Goal: Task Accomplishment & Management: Use online tool/utility

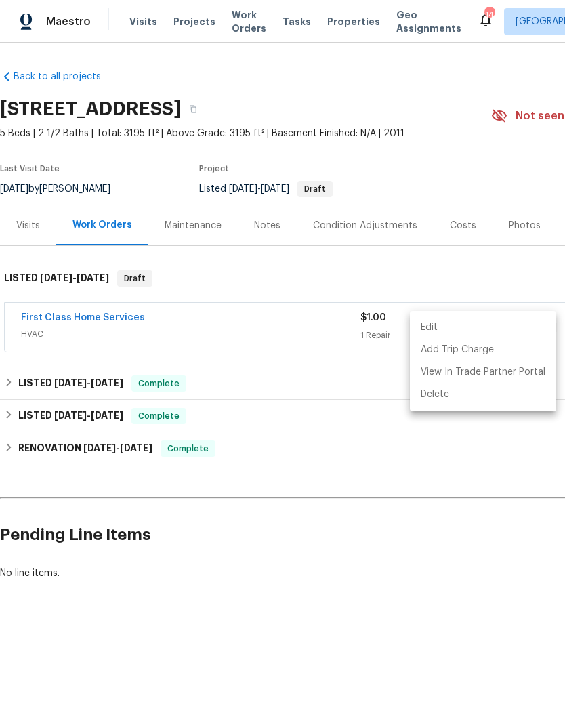
scroll to position [0, 200]
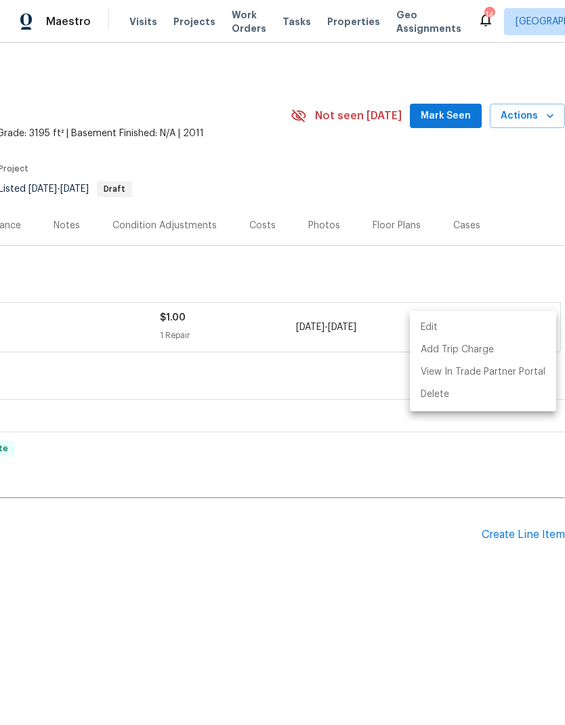
click at [496, 181] on div at bounding box center [282, 362] width 565 height 725
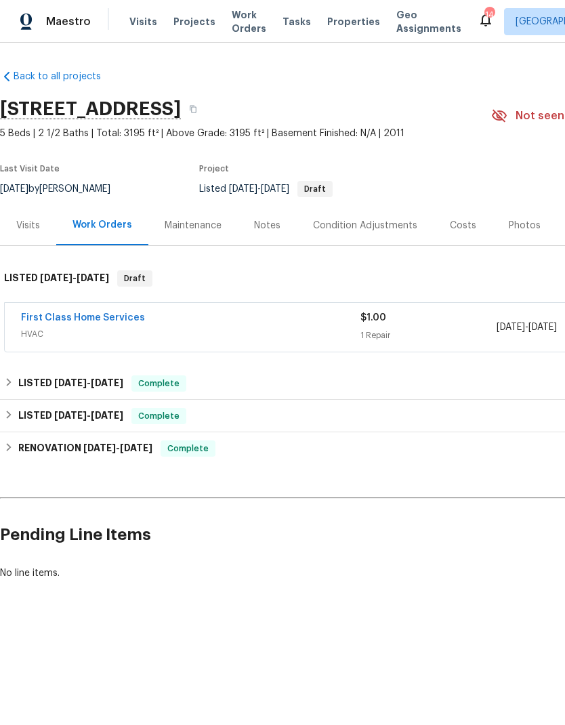
scroll to position [0, 0]
click at [74, 318] on link "First Class Home Services" at bounding box center [83, 317] width 124 height 9
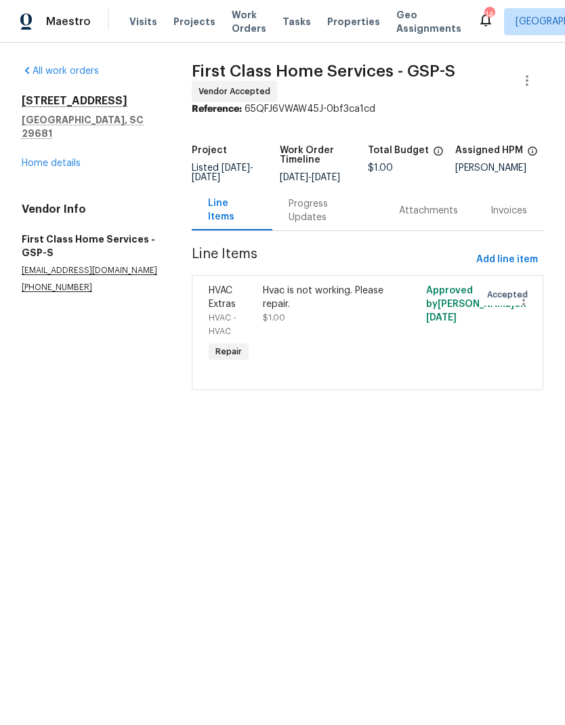
click at [322, 309] on div "Hvac is not working. Please repair." at bounding box center [326, 297] width 127 height 27
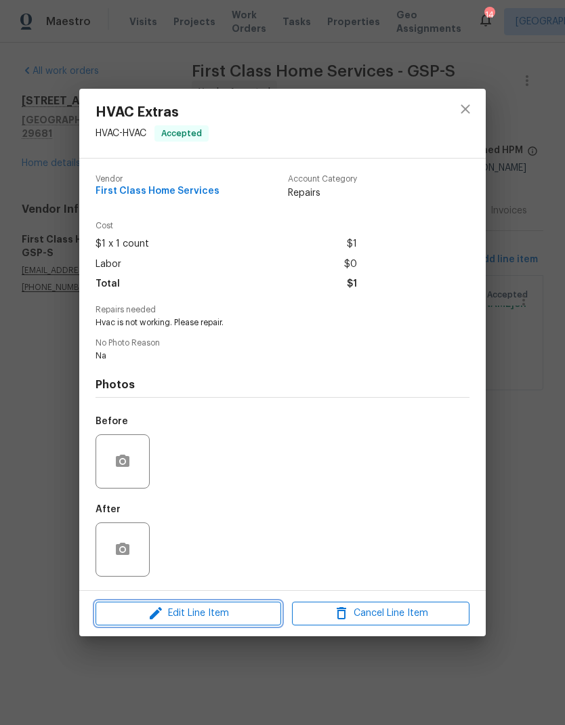
click at [246, 617] on span "Edit Line Item" at bounding box center [188, 613] width 177 height 17
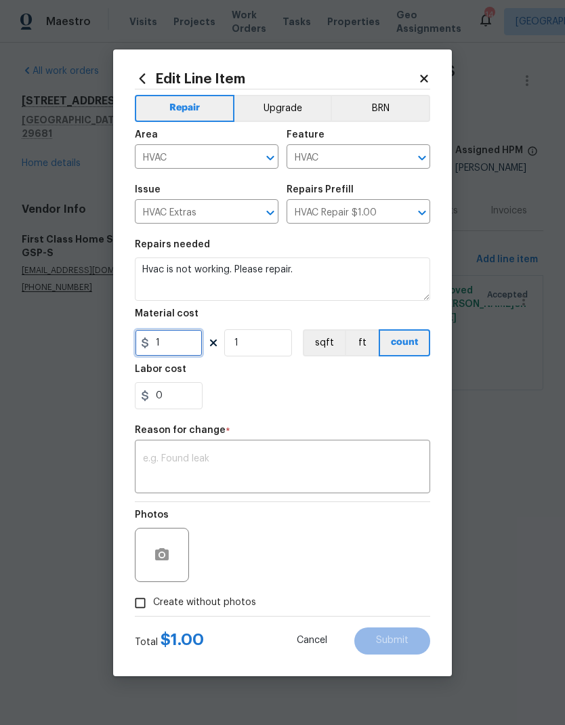
click at [153, 341] on input "1" at bounding box center [169, 342] width 68 height 27
click at [165, 336] on input "1" at bounding box center [169, 342] width 68 height 27
type input "812"
click at [295, 408] on div "0" at bounding box center [282, 395] width 295 height 27
click at [188, 463] on textarea at bounding box center [282, 468] width 279 height 28
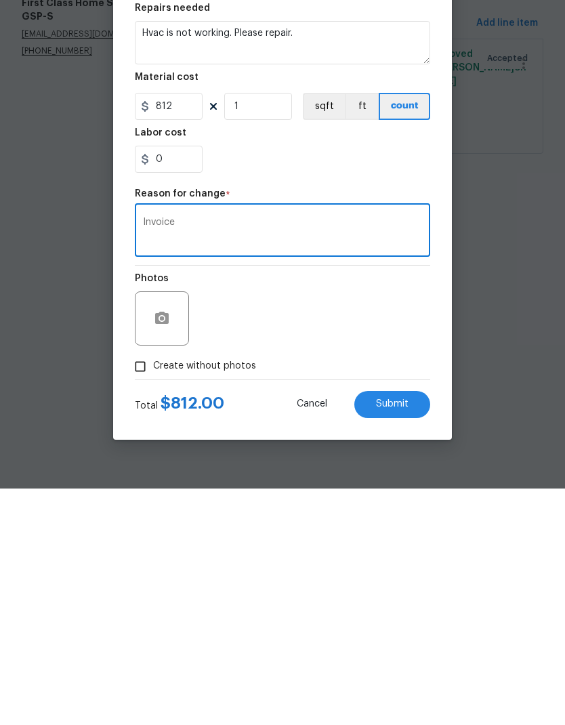
type textarea "Invoice"
click at [389, 635] on span "Submit" at bounding box center [392, 640] width 33 height 10
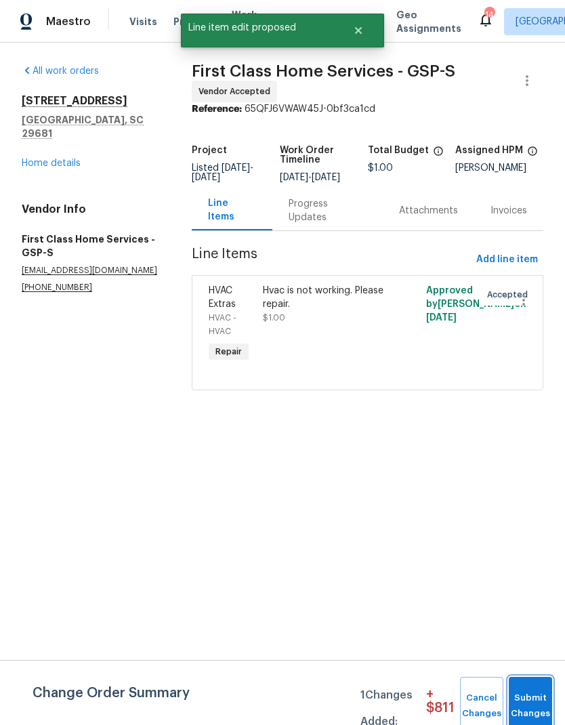
click at [535, 705] on span "Submit Changes" at bounding box center [530, 705] width 30 height 31
